Goal: Task Accomplishment & Management: Manage account settings

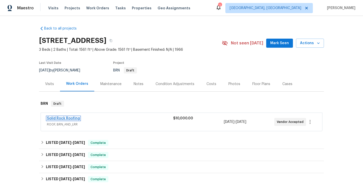
click at [66, 118] on link "Solid Rock Roofing" at bounding box center [63, 118] width 33 height 4
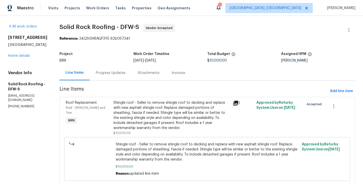
click at [112, 73] on div "Progress Updates" at bounding box center [111, 72] width 30 height 5
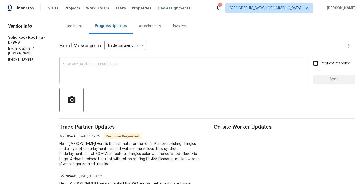
scroll to position [52, 0]
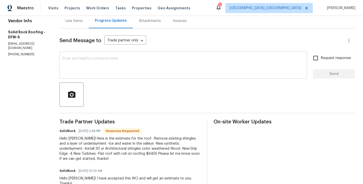
click at [92, 73] on textarea at bounding box center [182, 66] width 241 height 18
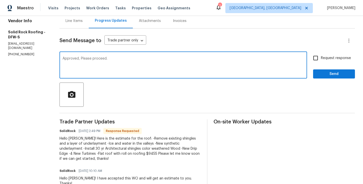
type textarea "Approved, Please proceed."
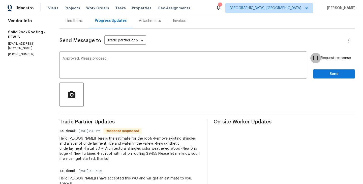
click at [316, 55] on input "Request response" at bounding box center [315, 58] width 11 height 11
checkbox input "true"
click at [330, 71] on span "Send" at bounding box center [334, 74] width 34 height 6
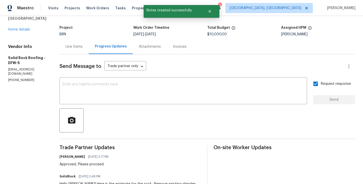
click at [70, 49] on div "Line Items" at bounding box center [73, 46] width 17 height 5
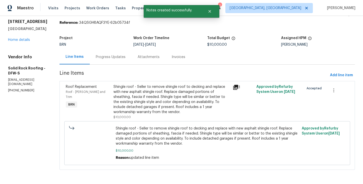
click at [110, 109] on div "Roof Replacement Roof - Eaves and Trim BRN" at bounding box center [88, 102] width 48 height 38
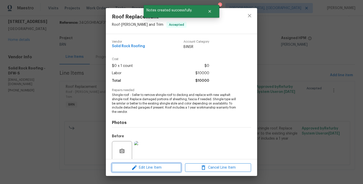
click at [151, 167] on span "Edit Line Item" at bounding box center [146, 167] width 66 height 6
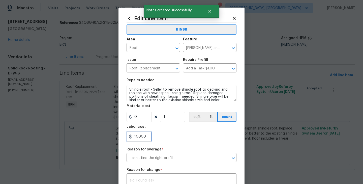
click at [140, 135] on input "10000" at bounding box center [138, 136] width 25 height 10
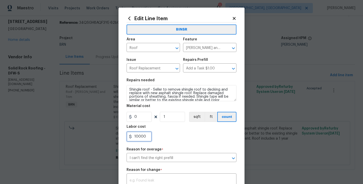
click at [140, 135] on input "10000" at bounding box center [138, 136] width 25 height 10
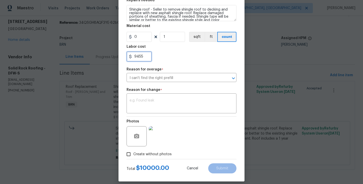
scroll to position [85, 0]
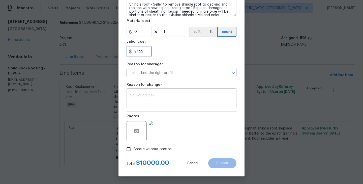
type input "9455"
click at [146, 104] on textarea at bounding box center [181, 98] width 104 height 11
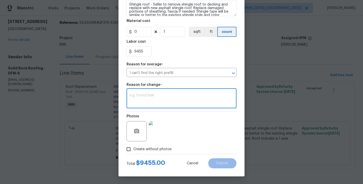
paste textarea "(RK) Updated per vendors final cost."
type textarea "(RK) Updated per vendors final cost."
click at [224, 165] on button "Submit" at bounding box center [222, 163] width 28 height 10
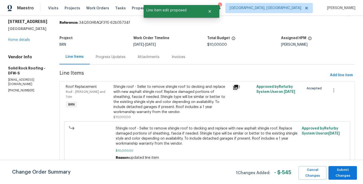
scroll to position [0, 0]
click at [343, 175] on span "Submit Changes" at bounding box center [342, 173] width 23 height 12
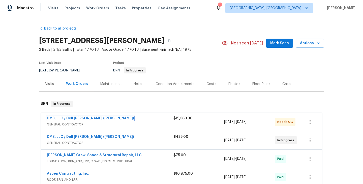
click at [77, 118] on link "DMB, LLC / Dell [PERSON_NAME] ([PERSON_NAME])" at bounding box center [90, 118] width 87 height 4
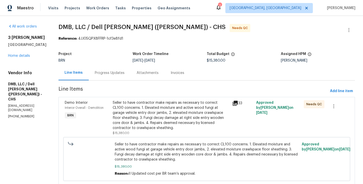
click at [103, 80] on div "Progress Updates" at bounding box center [110, 72] width 42 height 15
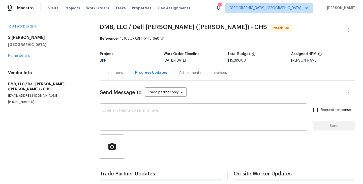
click at [103, 80] on div "Line Items" at bounding box center [114, 72] width 29 height 15
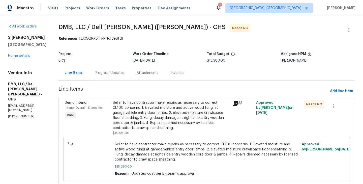
click at [106, 81] on section "DMB, LLC / Dell [PERSON_NAME] ([PERSON_NAME]) - CHS Needs QC Reference: 4JJ05QP…" at bounding box center [206, 107] width 296 height 167
click at [107, 78] on div "Progress Updates" at bounding box center [110, 72] width 42 height 15
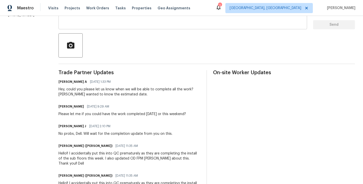
scroll to position [98, 0]
